Goal: Task Accomplishment & Management: Manage account settings

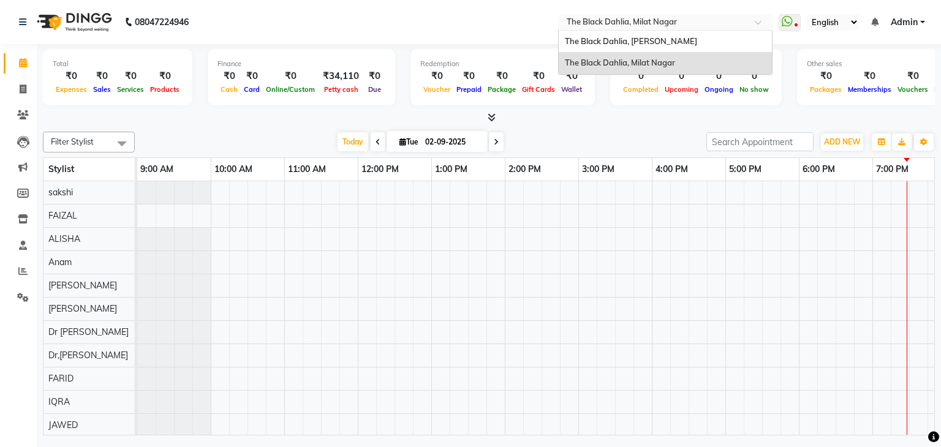
click at [605, 25] on input "text" at bounding box center [654, 23] width 178 height 12
click at [605, 39] on span "The Black Dahlia, [PERSON_NAME]" at bounding box center [631, 41] width 132 height 10
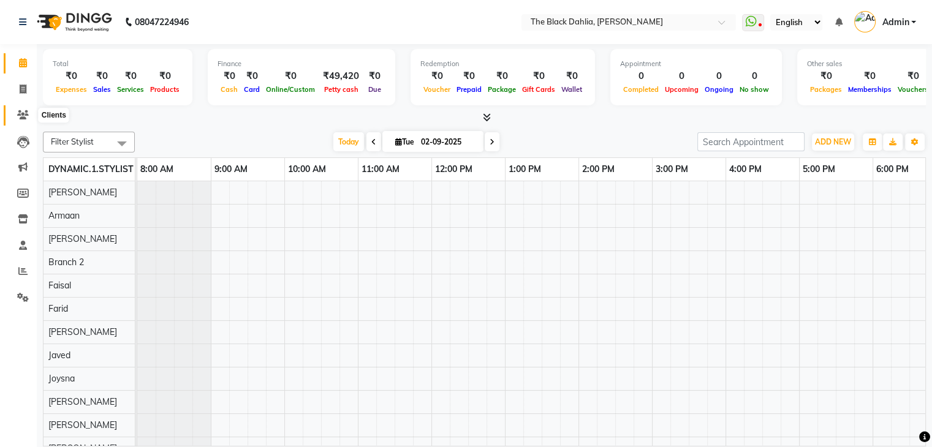
click at [21, 111] on icon at bounding box center [23, 114] width 12 height 9
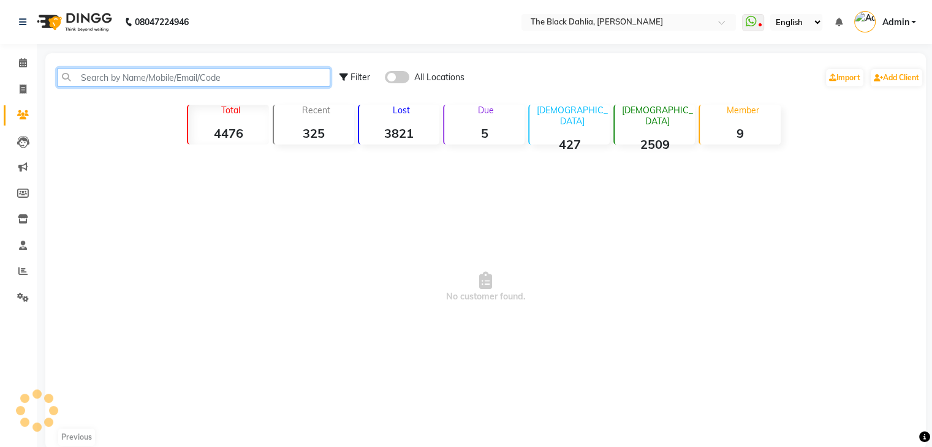
click at [100, 82] on input "text" at bounding box center [193, 77] width 273 height 19
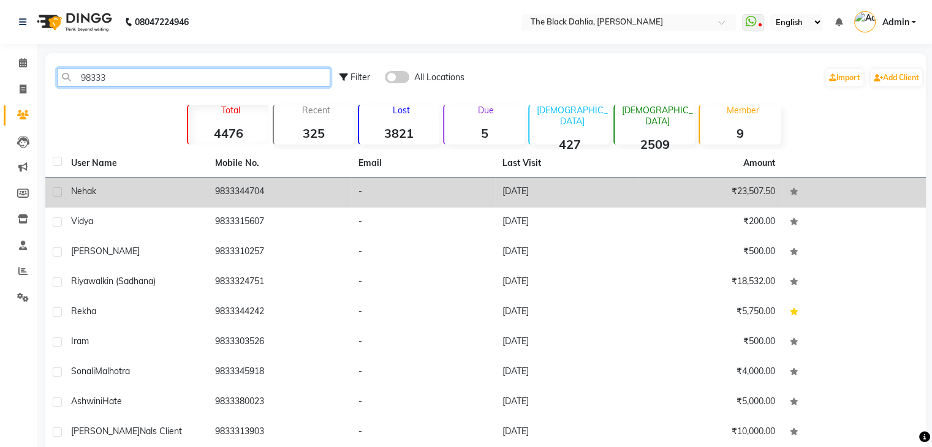
type input "98333"
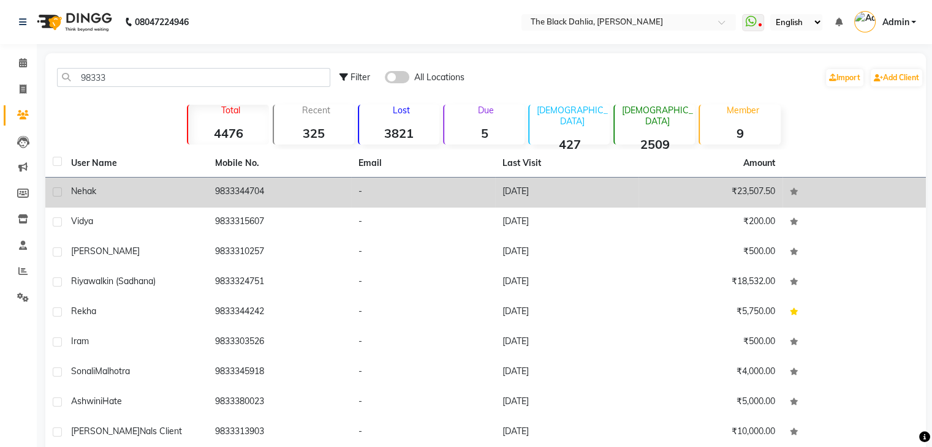
click at [235, 192] on td "9833344704" at bounding box center [280, 193] width 144 height 30
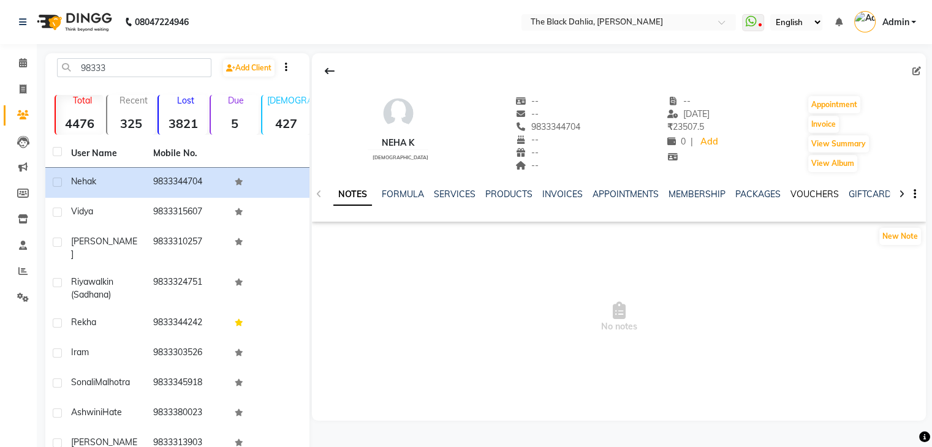
click at [816, 192] on link "VOUCHERS" at bounding box center [815, 194] width 48 height 11
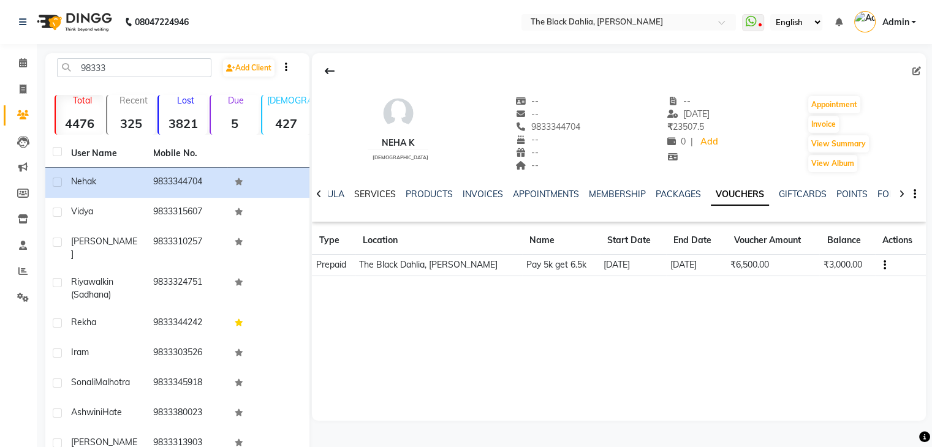
click at [380, 196] on link "SERVICES" at bounding box center [375, 194] width 42 height 11
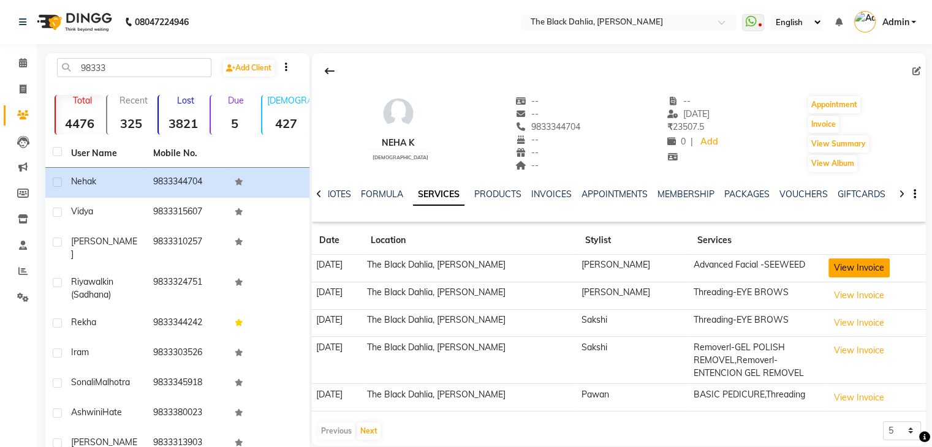
click at [861, 268] on button "View Invoice" at bounding box center [859, 268] width 61 height 19
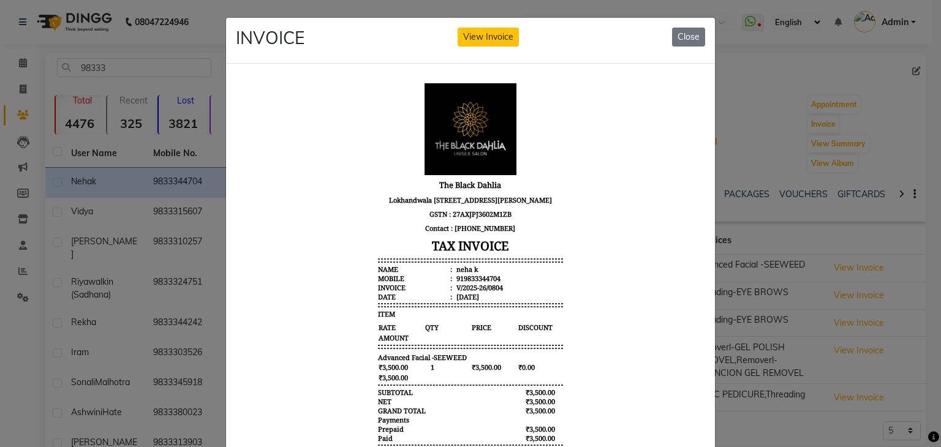
scroll to position [10, 0]
click at [688, 45] on button "Close" at bounding box center [688, 37] width 33 height 19
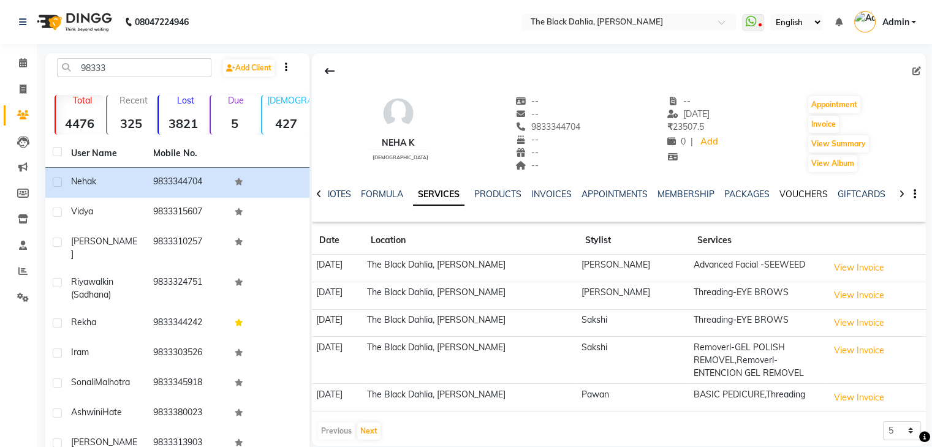
click at [804, 197] on link "VOUCHERS" at bounding box center [804, 194] width 48 height 11
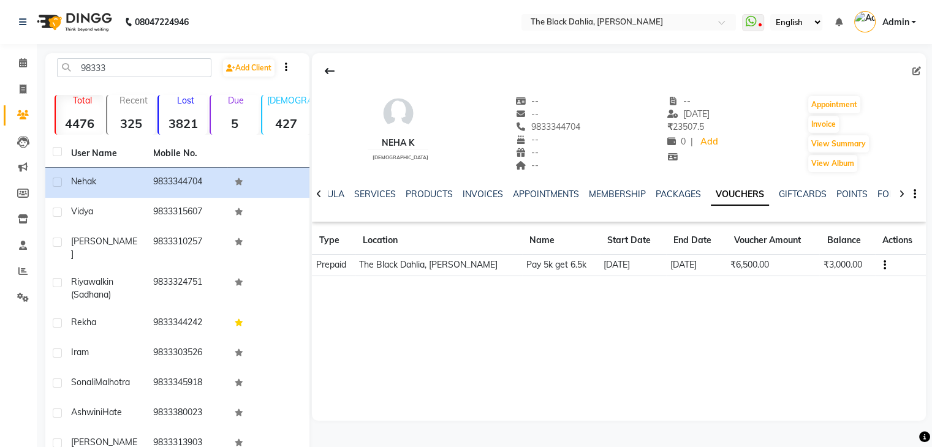
click at [750, 267] on td "₹6,500.00" at bounding box center [773, 265] width 93 height 21
click at [378, 192] on link "SERVICES" at bounding box center [375, 194] width 42 height 11
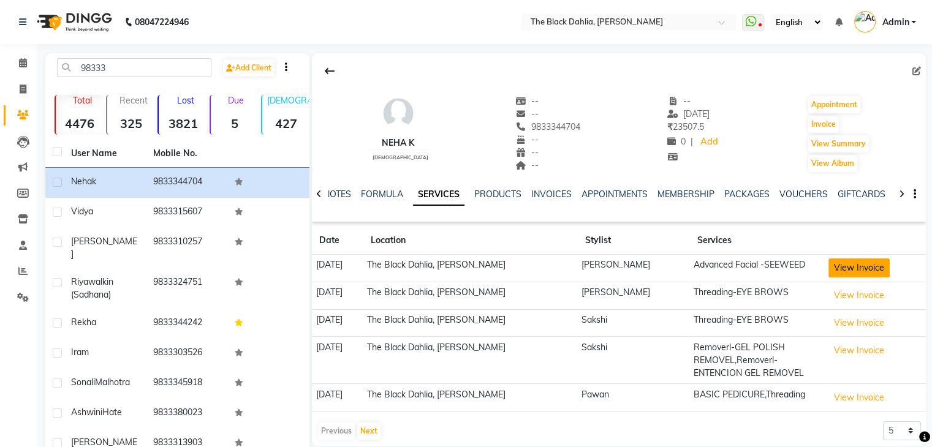
click at [854, 272] on button "View Invoice" at bounding box center [859, 268] width 61 height 19
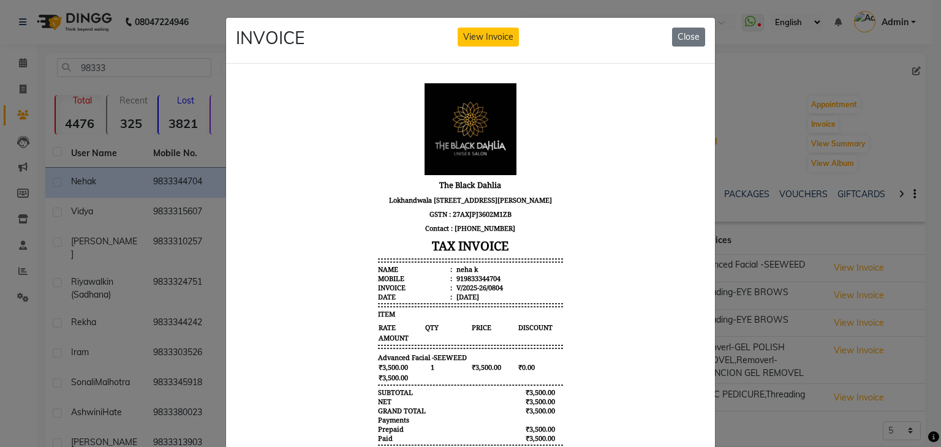
scroll to position [10, 0]
drag, startPoint x: 694, startPoint y: 147, endPoint x: 949, endPoint y: 336, distance: 317.3
click at [683, 40] on button "Close" at bounding box center [688, 37] width 33 height 19
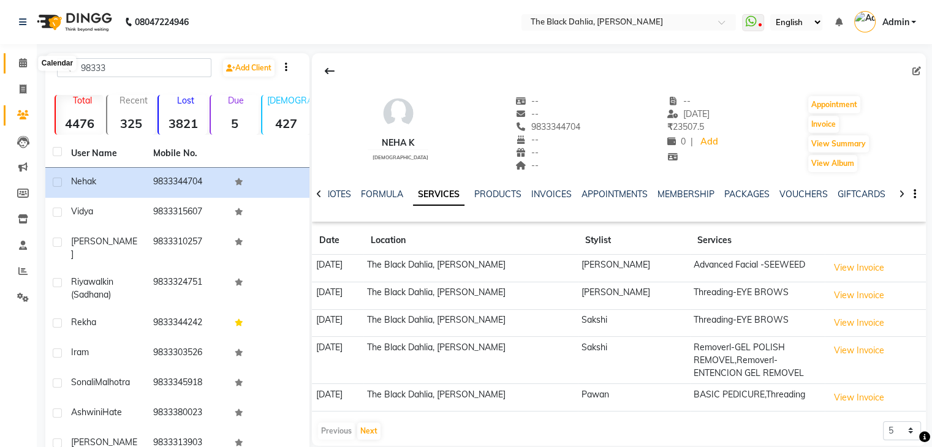
click at [23, 59] on icon at bounding box center [23, 62] width 8 height 9
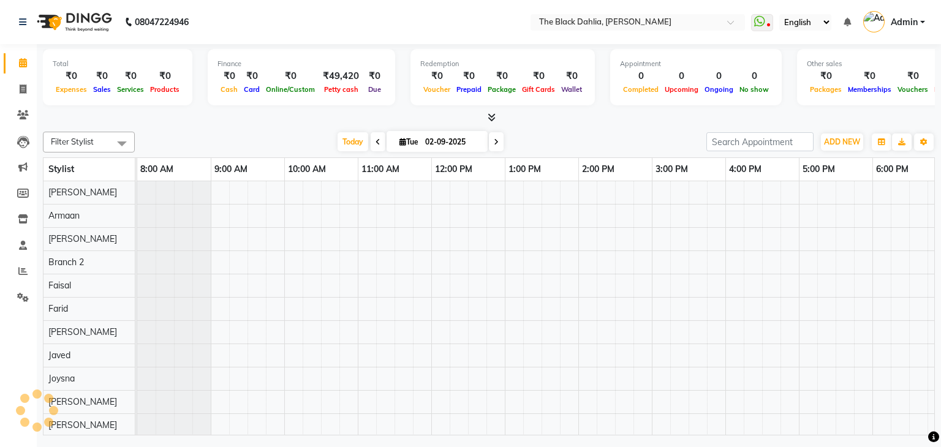
scroll to position [0, 379]
